Goal: Information Seeking & Learning: Learn about a topic

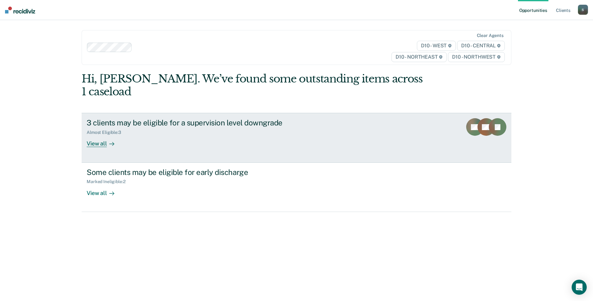
click at [99, 135] on div "View all" at bounding box center [104, 141] width 35 height 12
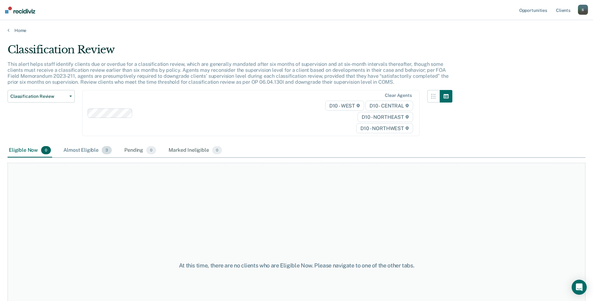
click at [105, 151] on span "3" at bounding box center [107, 150] width 10 height 8
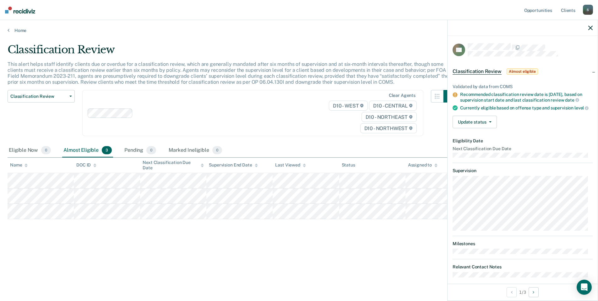
click at [411, 138] on div "Classification Review Classification Review Early Discharge Minimum Telephone R…" at bounding box center [232, 117] width 448 height 54
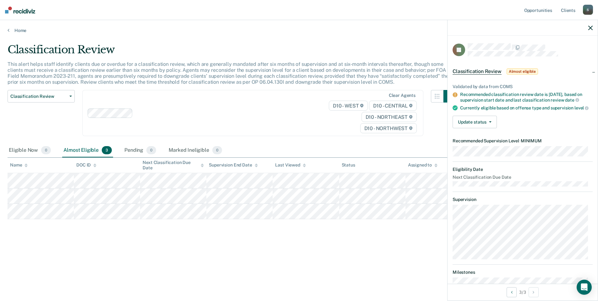
click at [161, 245] on div "Classification Review This alert helps staff identify clients due or overdue fo…" at bounding box center [299, 148] width 583 height 211
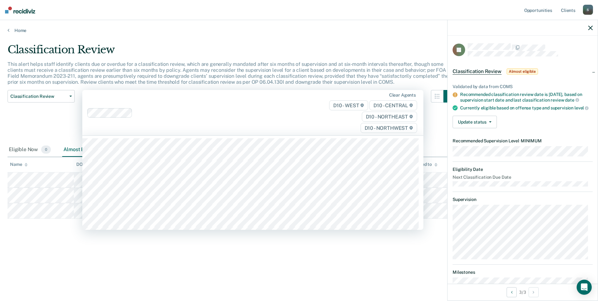
click at [229, 102] on div "Clear agents D10 - WEST D10 - CENTRAL D10 - NORTHEAST D10 - NORTHWEST" at bounding box center [252, 113] width 341 height 46
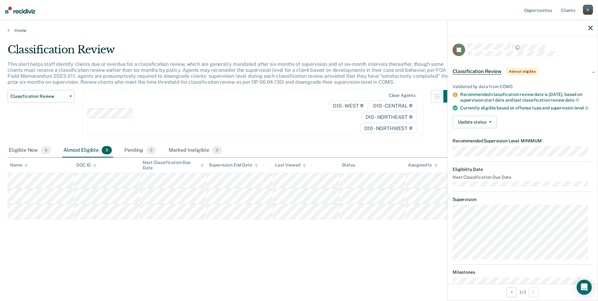
click at [318, 233] on div "Classification Review This alert helps staff identify clients due or overdue fo…" at bounding box center [299, 148] width 583 height 211
click at [338, 282] on main "Classification Review This alert helps staff identify clients due or overdue fo…" at bounding box center [299, 166] width 598 height 266
click at [592, 28] on icon "button" at bounding box center [590, 28] width 4 height 4
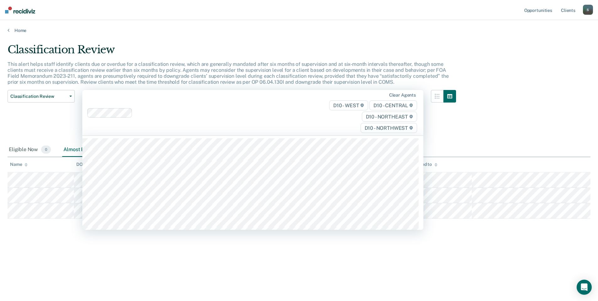
click at [220, 127] on div "Clear agents D10 - WEST D10 - CENTRAL D10 - NORTHEAST D10 - NORTHWEST" at bounding box center [252, 113] width 341 height 46
click at [573, 121] on div "Classification Review This alert helps staff identify clients due or overdue fo…" at bounding box center [299, 148] width 583 height 211
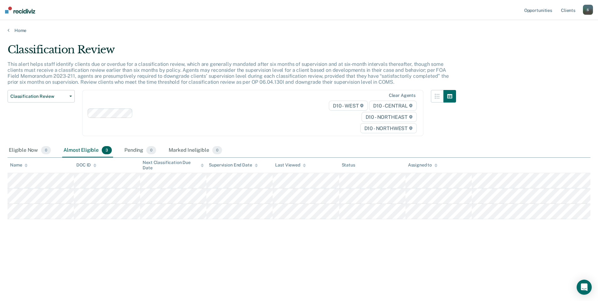
click at [540, 119] on div "Classification Review This alert helps staff identify clients due or overdue fo…" at bounding box center [299, 148] width 583 height 211
click at [588, 12] on div "S" at bounding box center [588, 10] width 10 height 10
click at [556, 42] on link "Log Out" at bounding box center [562, 41] width 51 height 5
